Goal: Entertainment & Leisure: Consume media (video, audio)

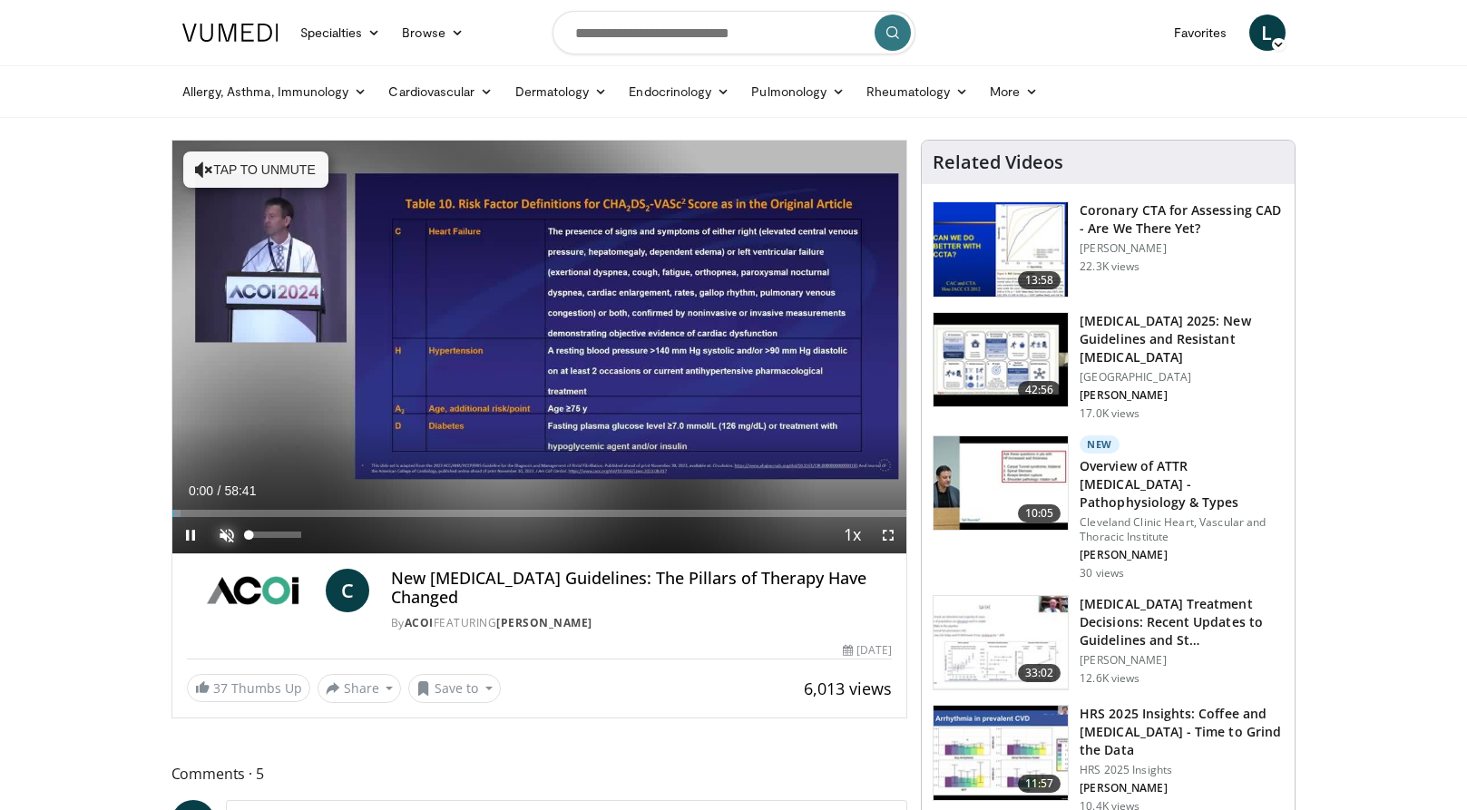
click at [225, 537] on span "Video Player" at bounding box center [227, 535] width 36 height 36
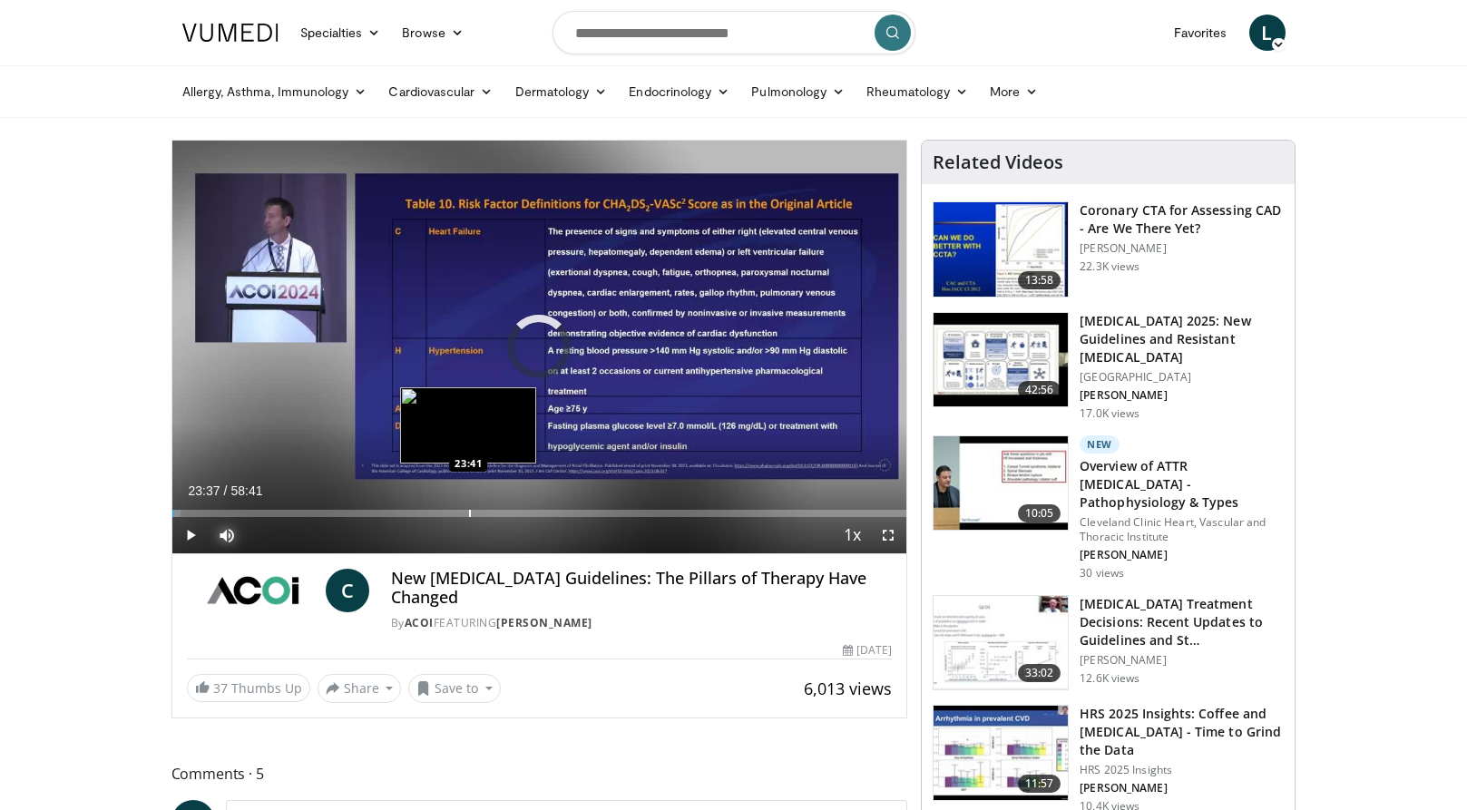
click at [469, 512] on div "Progress Bar" at bounding box center [470, 513] width 2 height 7
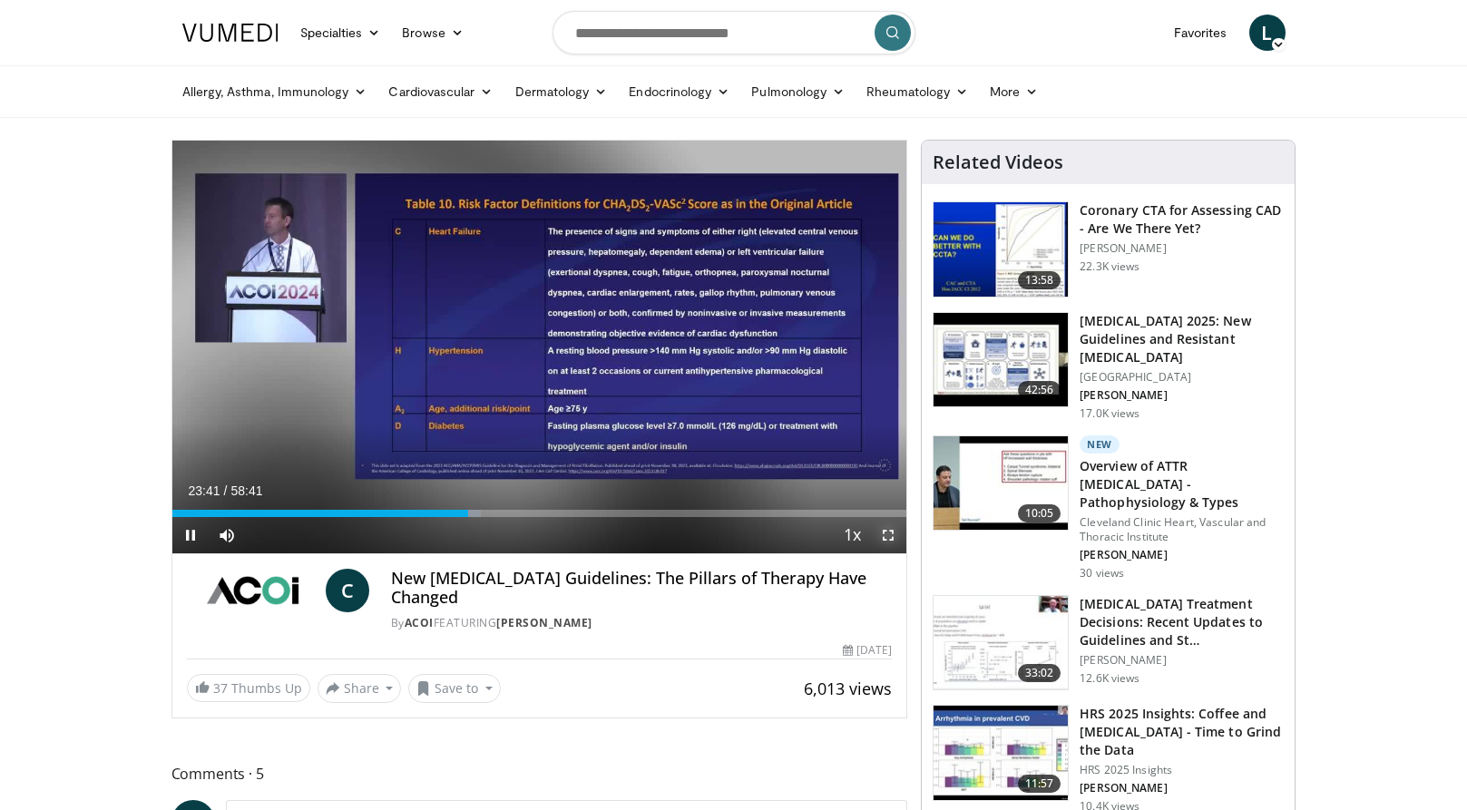
click at [889, 533] on span "Video Player" at bounding box center [888, 535] width 36 height 36
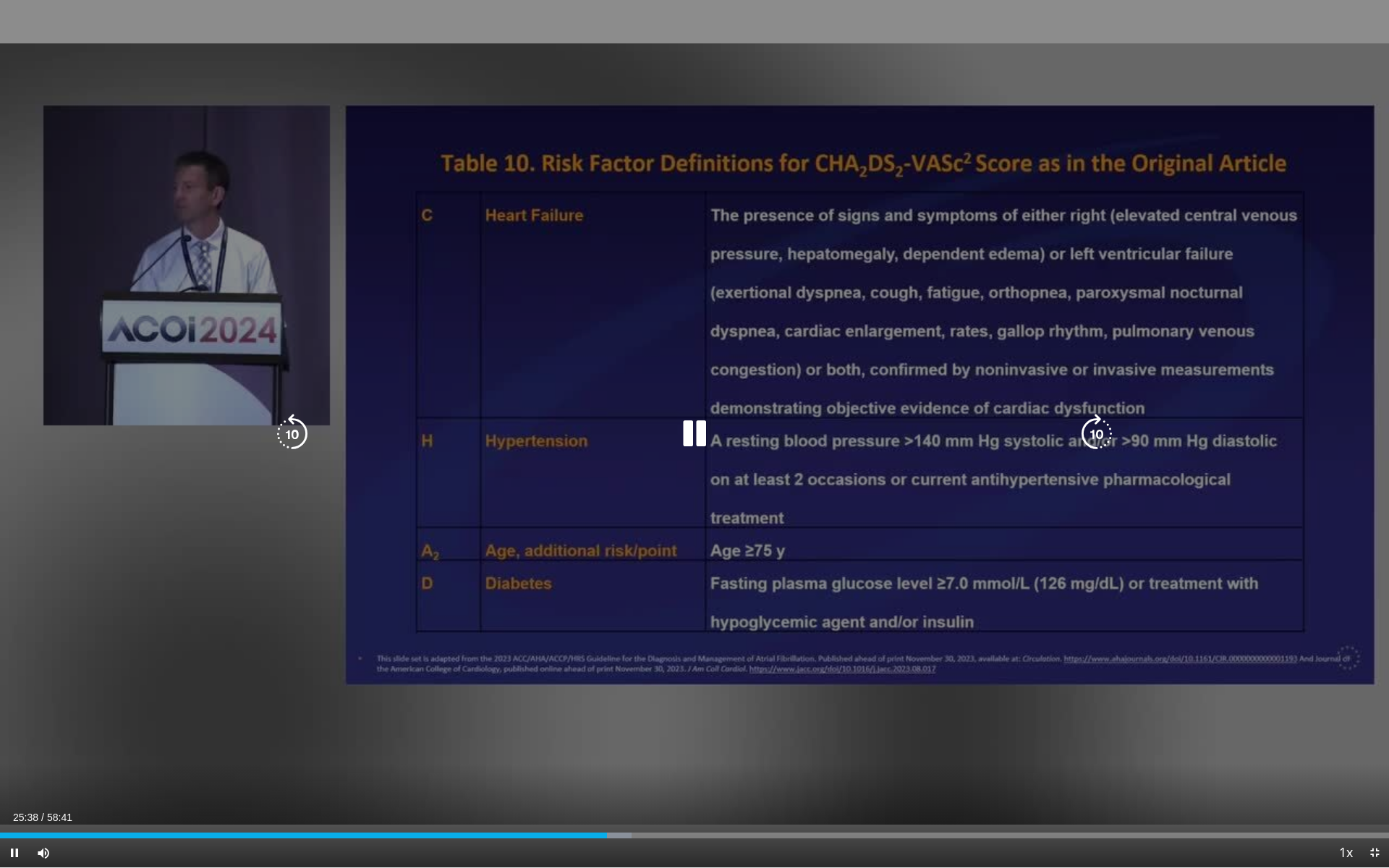
click at [698, 442] on icon "Video Player" at bounding box center [694, 434] width 41 height 41
